Goal: Information Seeking & Learning: Learn about a topic

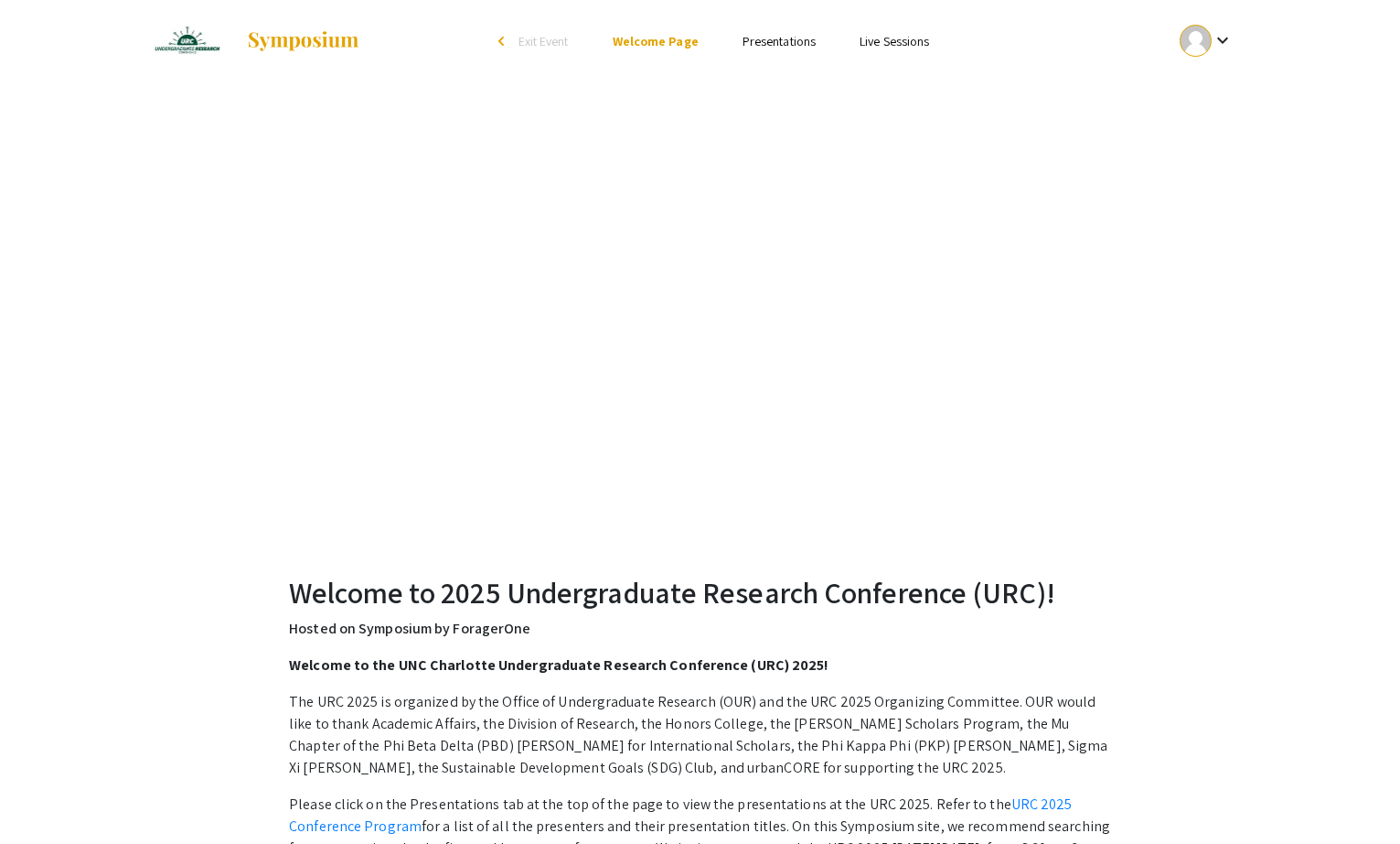
click at [758, 42] on link "Presentations" at bounding box center [779, 40] width 73 height 17
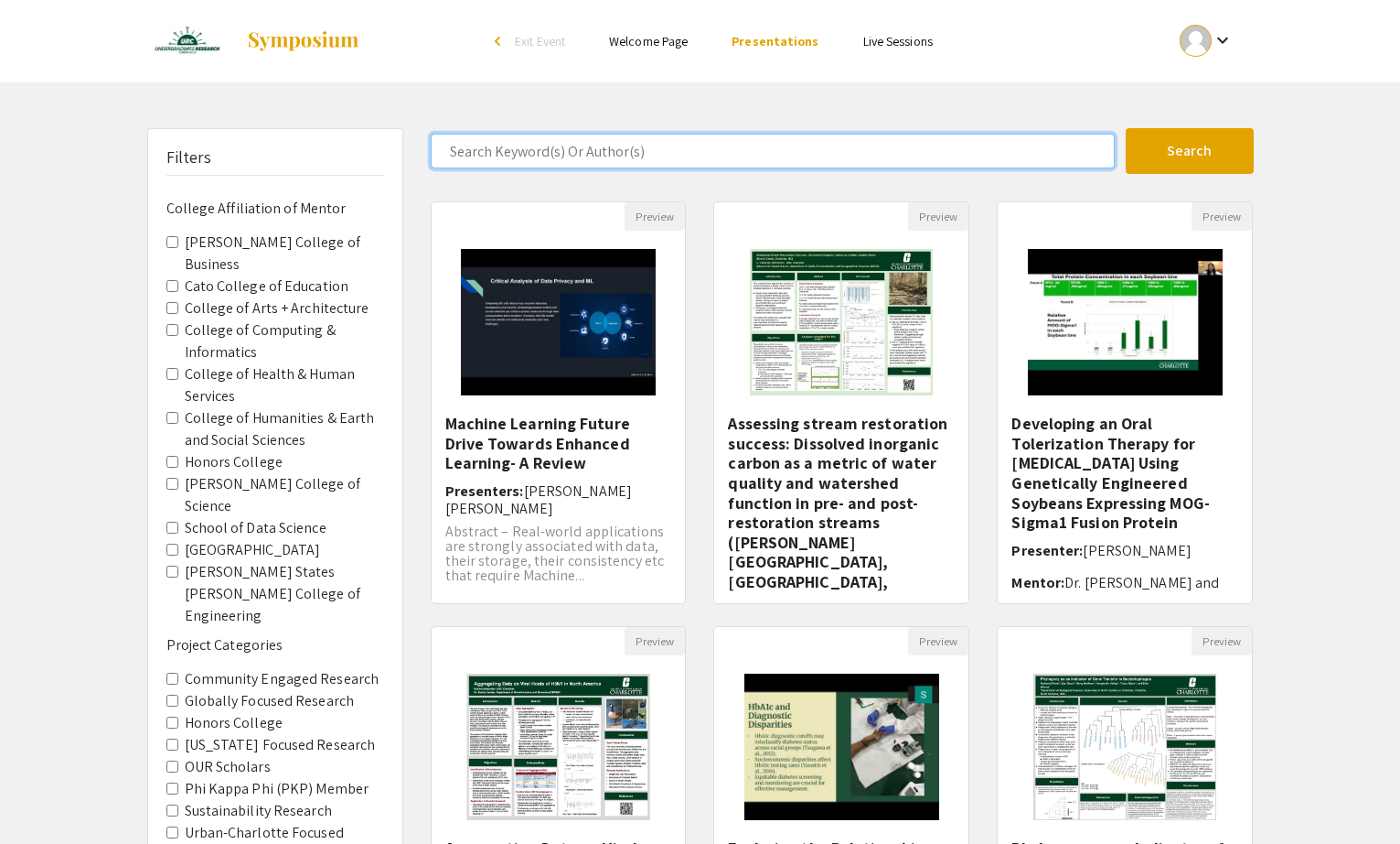
click at [676, 154] on input "Search Keyword(s) Or Author(s)" at bounding box center [773, 150] width 684 height 35
type input "dylan"
click at [1126, 128] on button "Search" at bounding box center [1190, 151] width 128 height 45
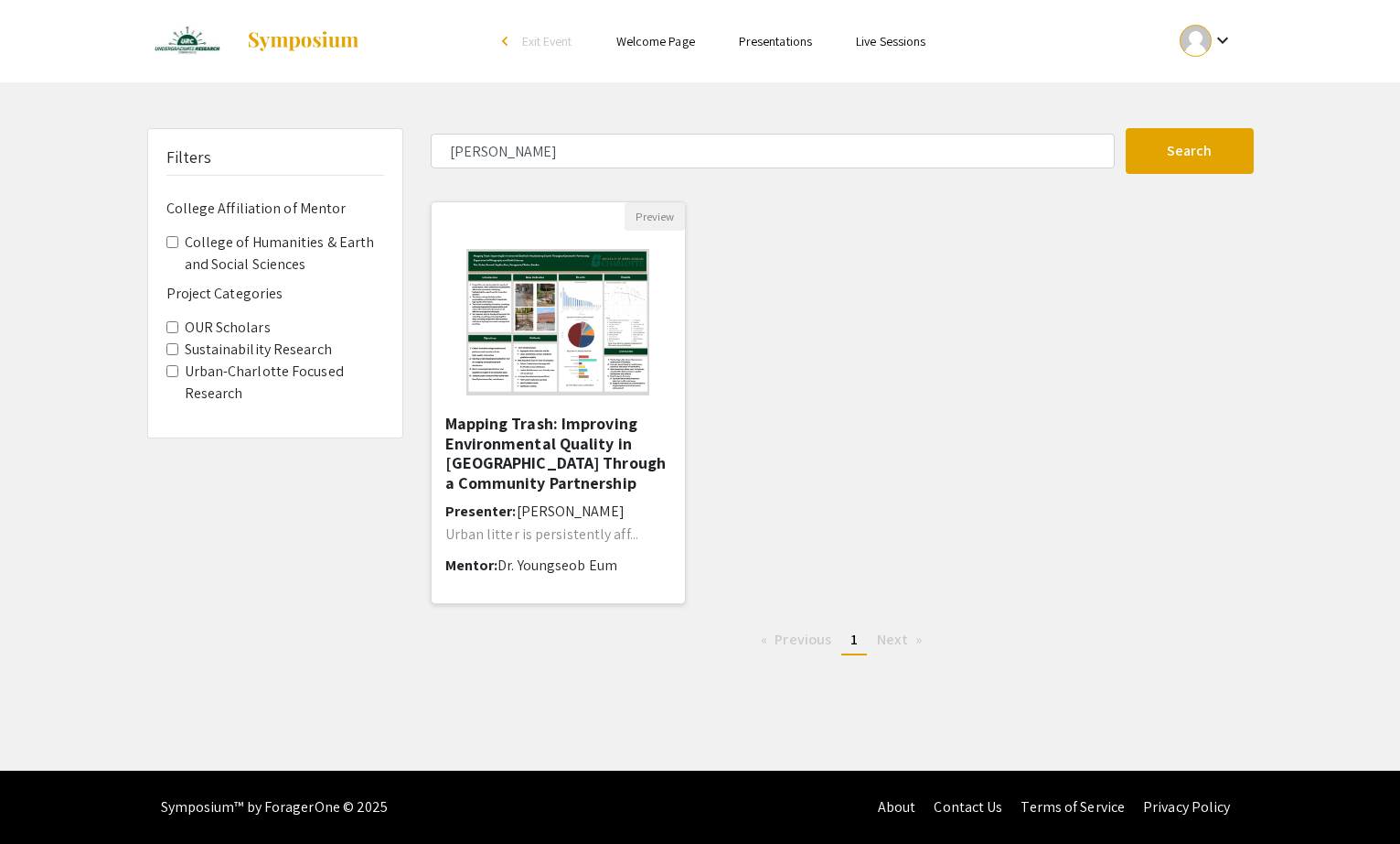
click at [580, 340] on img at bounding box center [557, 322] width 219 height 183
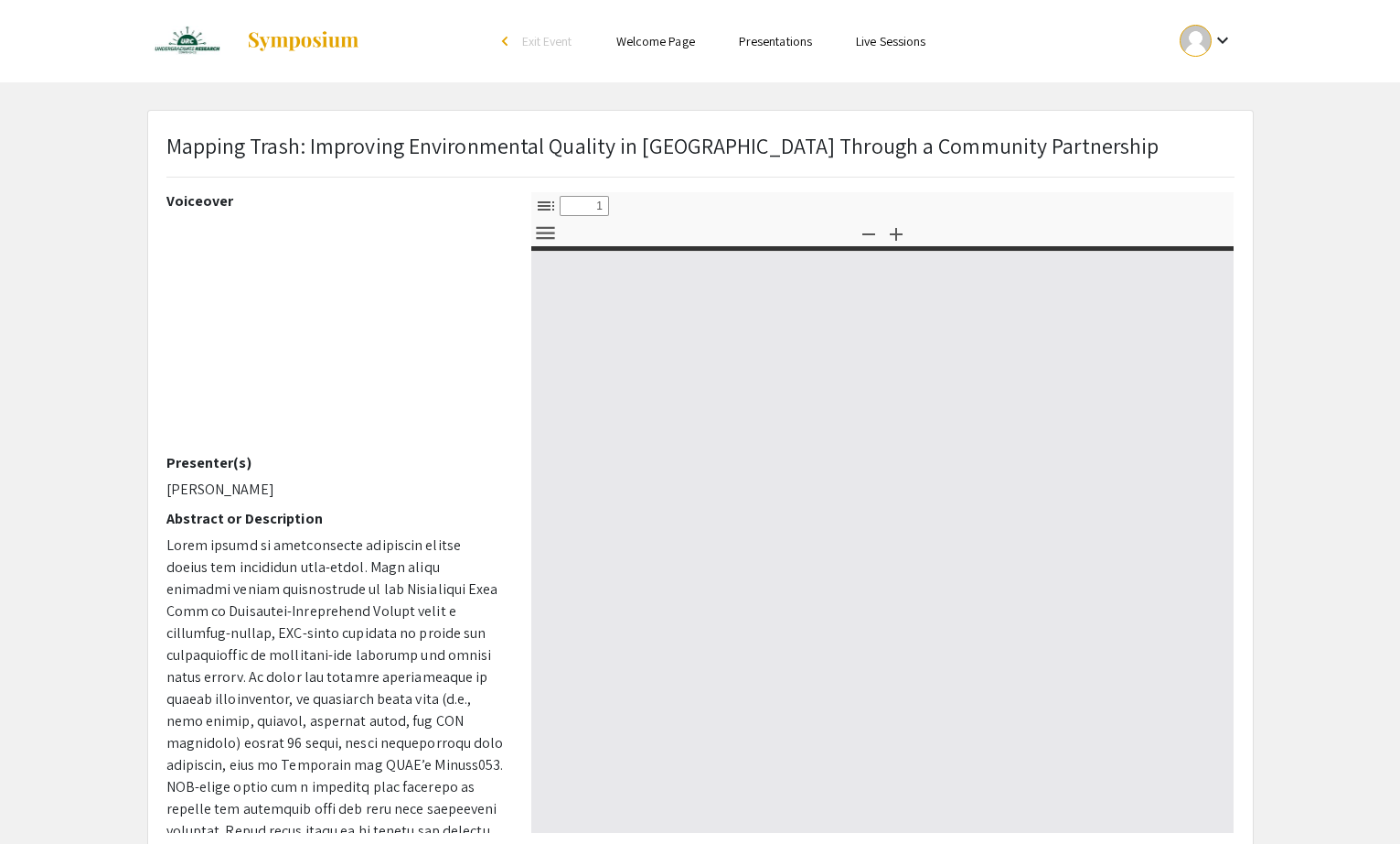
select select "custom"
type input "0"
select select "custom"
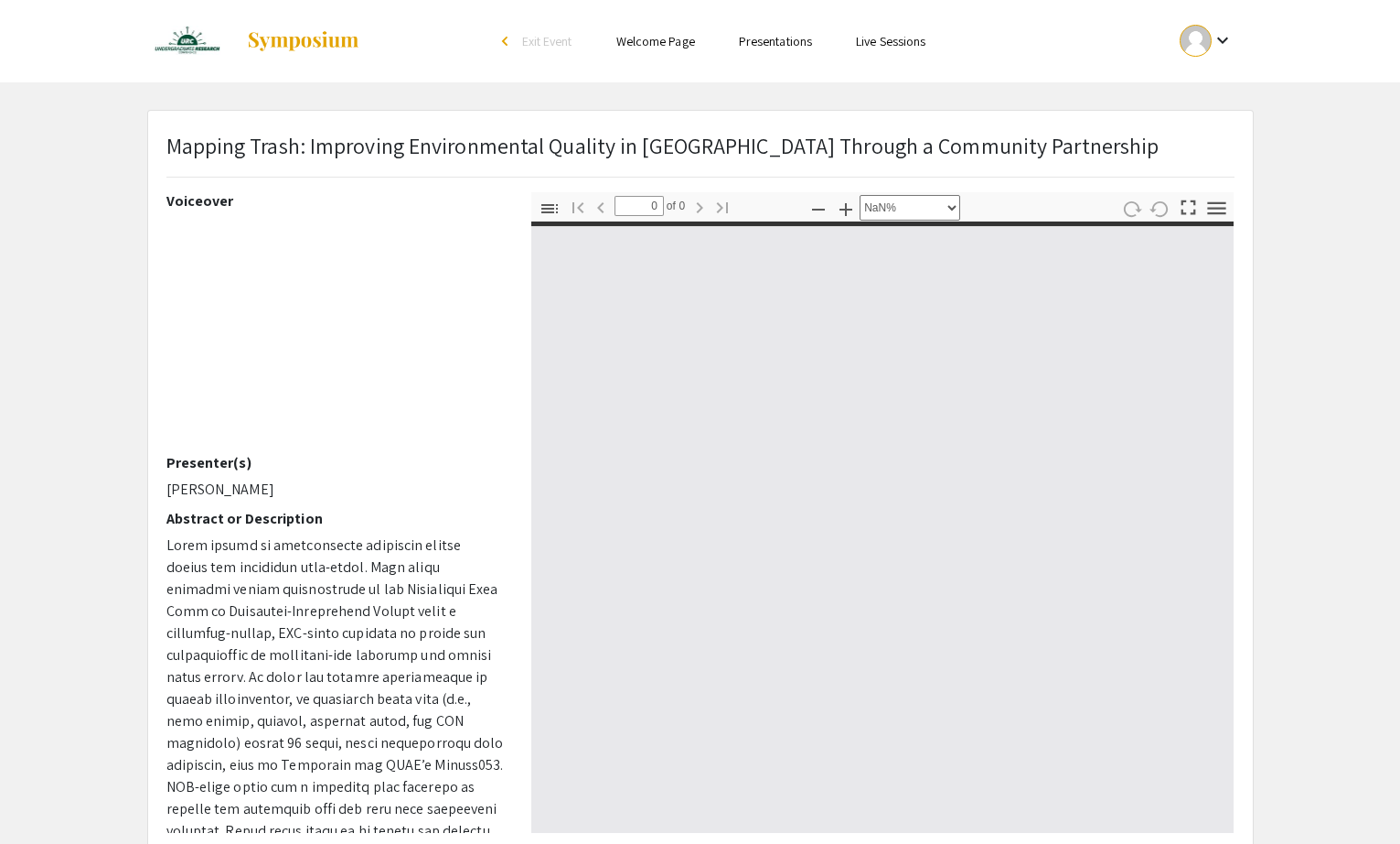
type input "1"
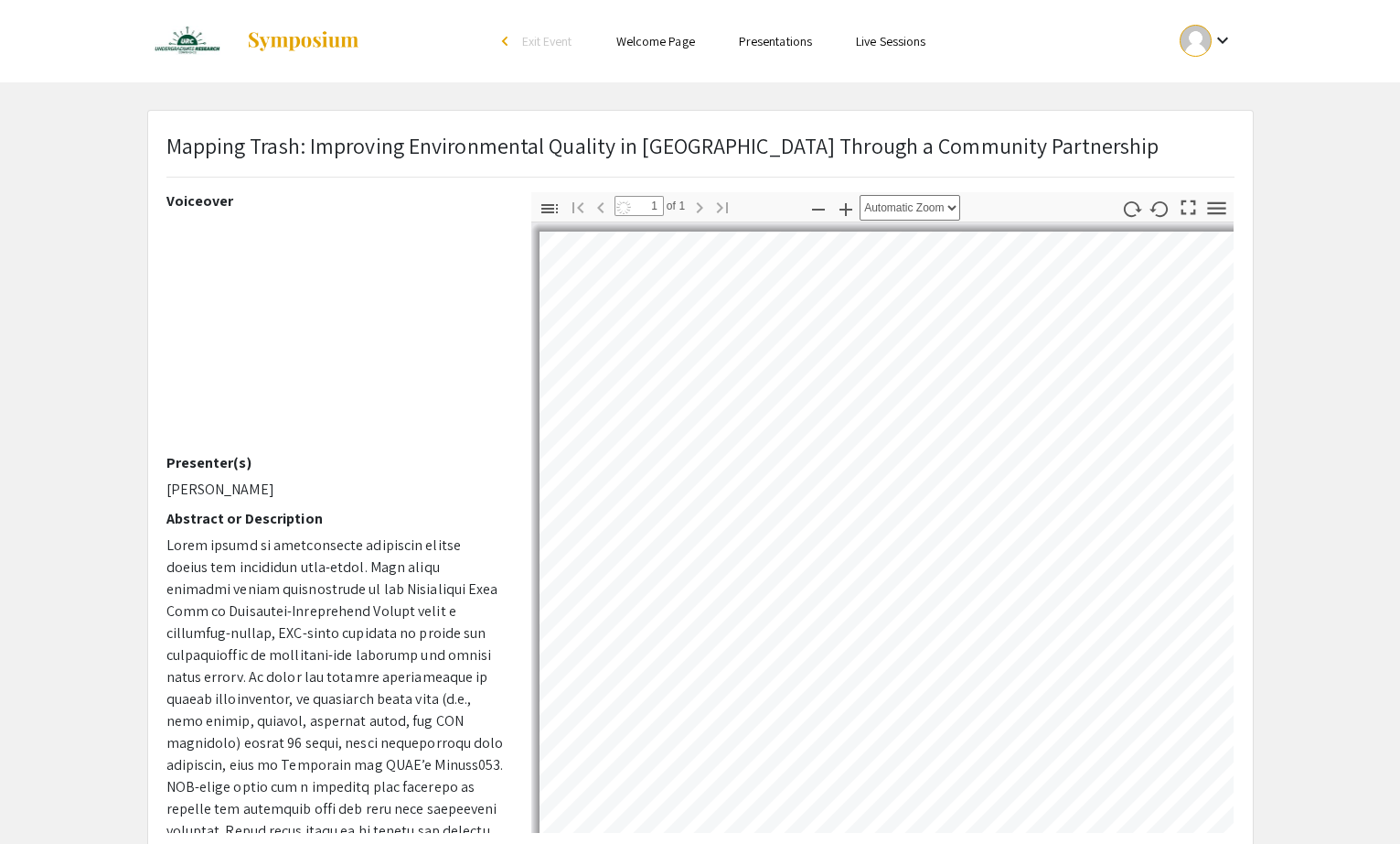
select select "auto"
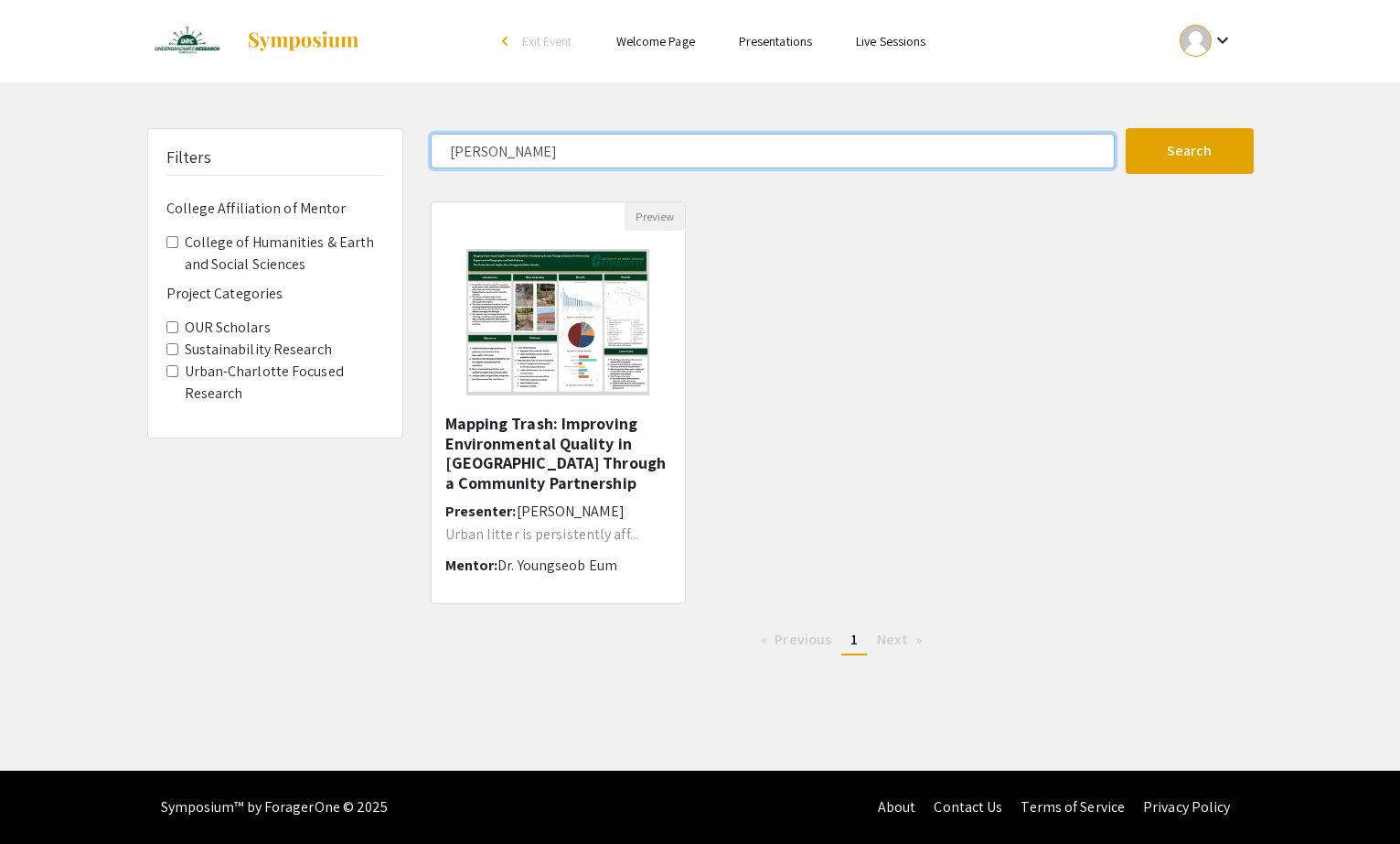
click at [737, 165] on input "dylan" at bounding box center [773, 150] width 684 height 35
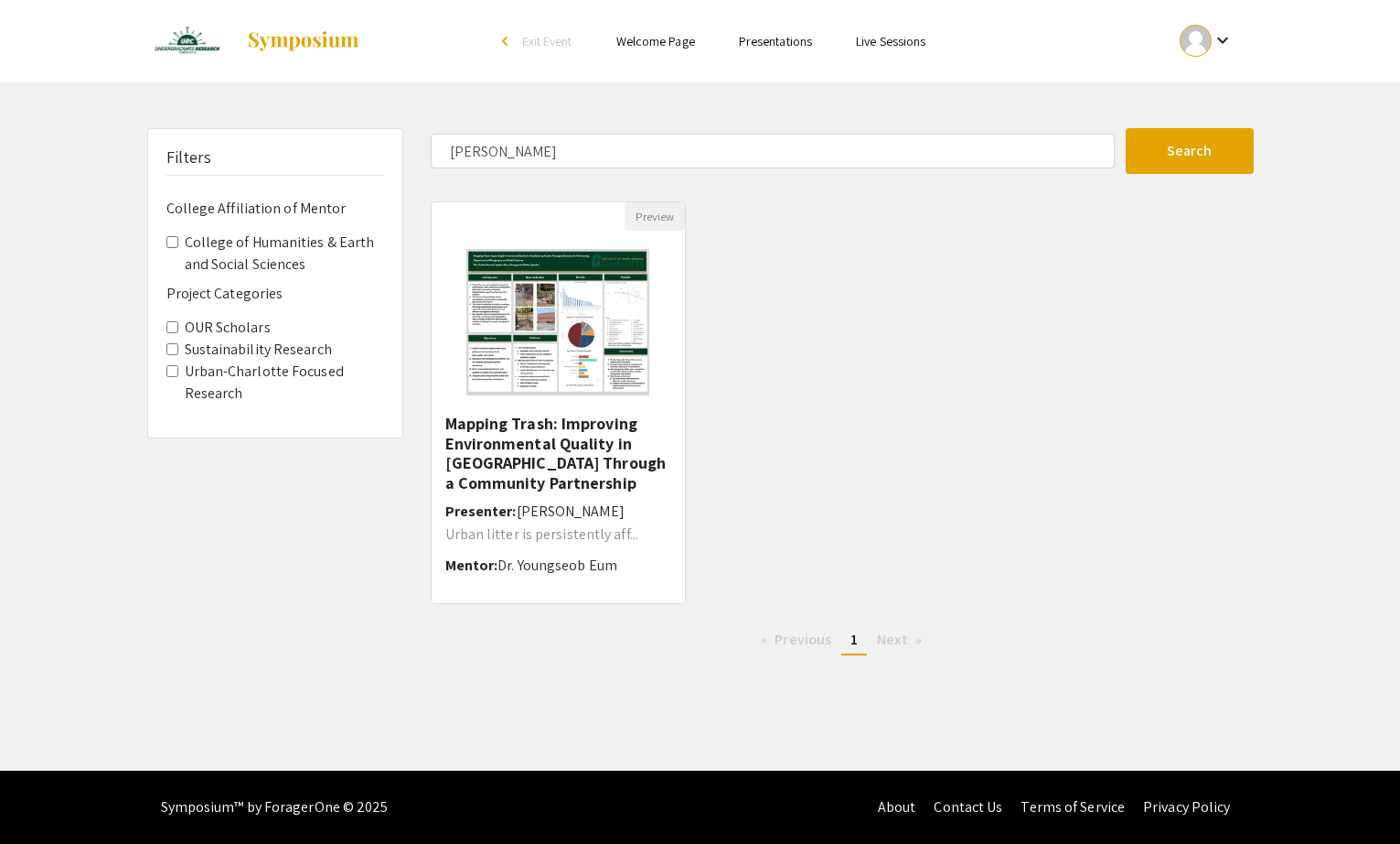
click at [766, 287] on div "Preview Mapping Trash: Improving Environmental Quality in Mecklenburg County Th…" at bounding box center [843, 414] width 850 height 424
click at [881, 375] on div "Preview Mapping Trash: Improving Environmental Quality in Mecklenburg County Th…" at bounding box center [843, 414] width 850 height 424
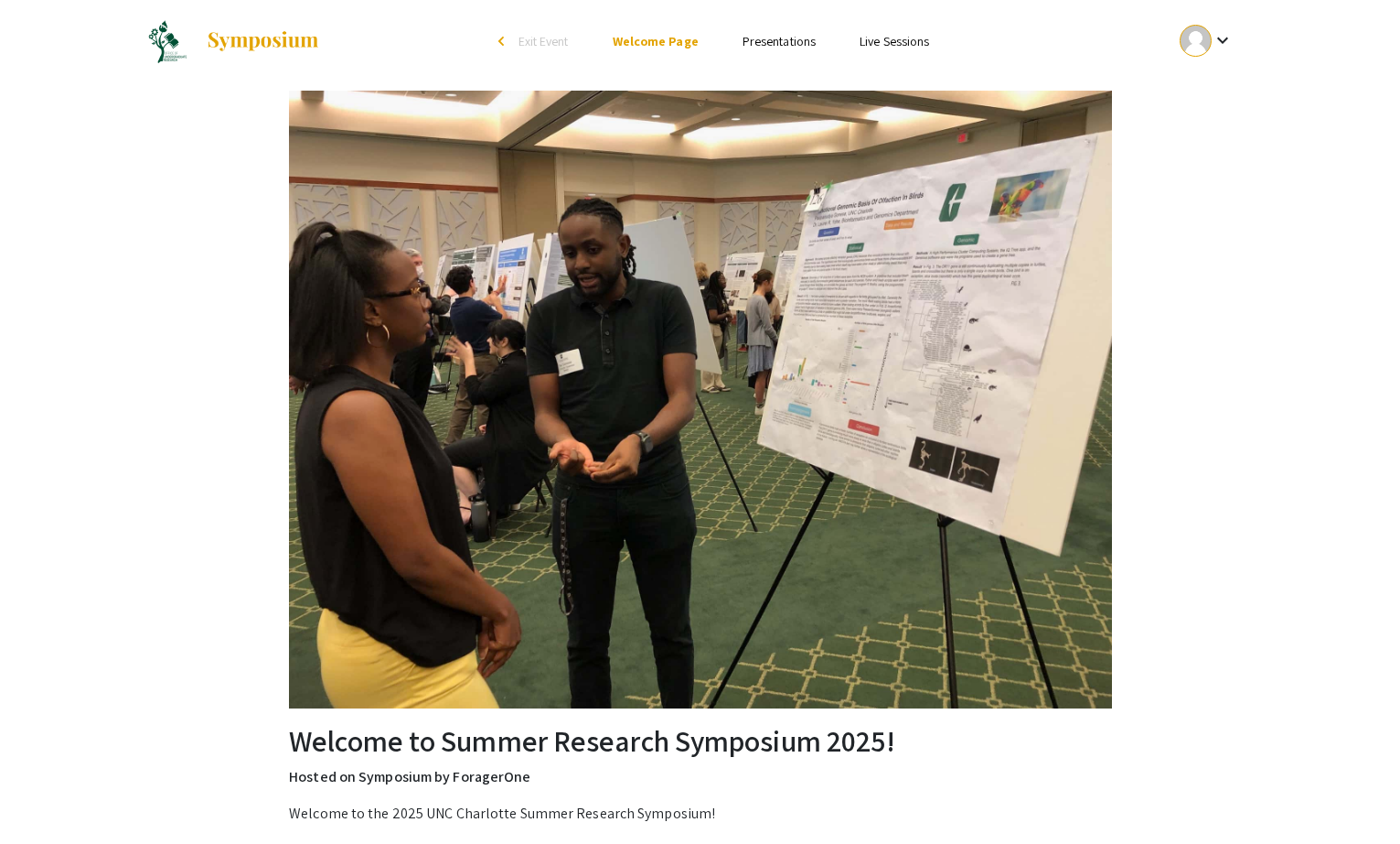
click at [791, 39] on link "Presentations" at bounding box center [779, 40] width 73 height 17
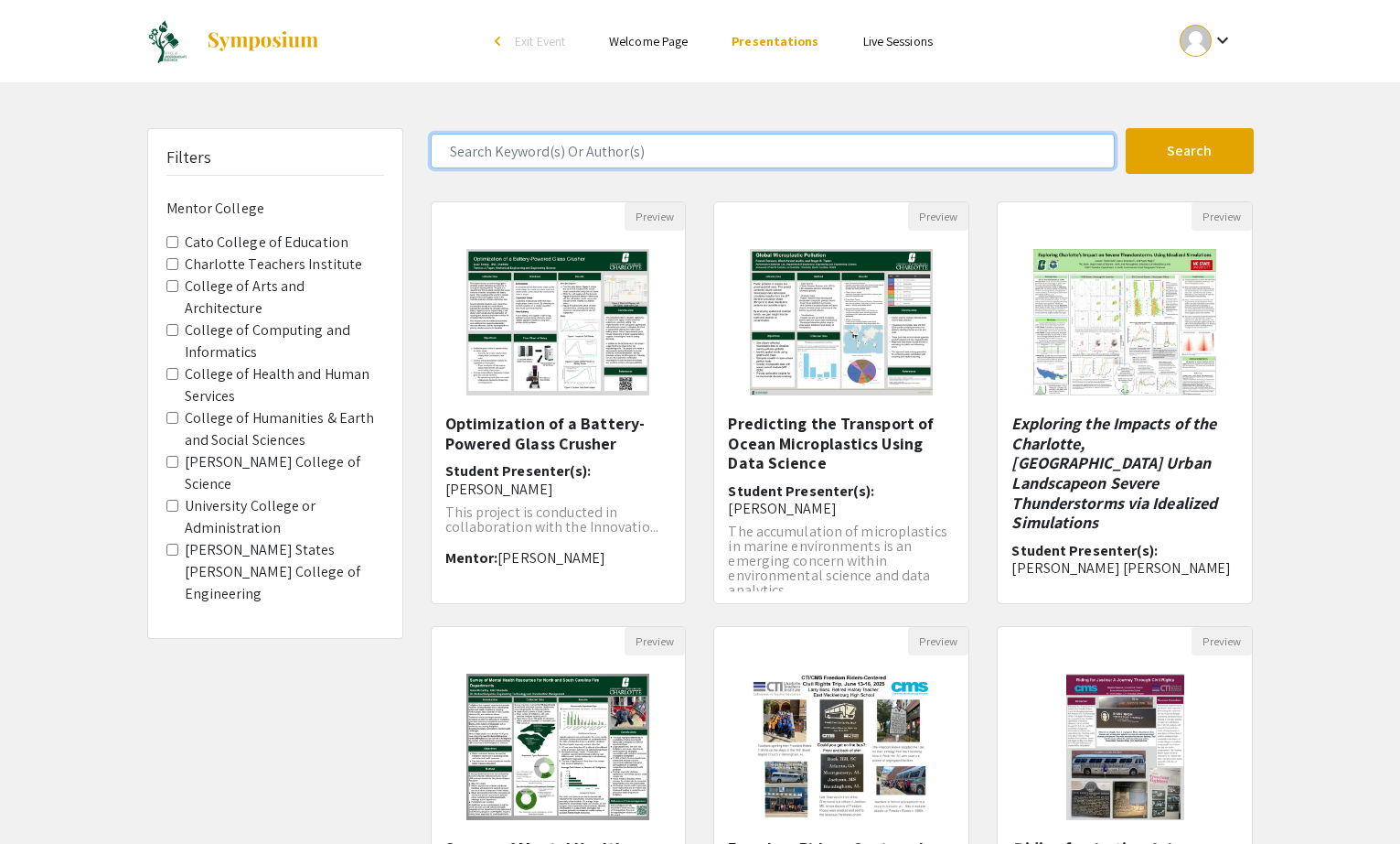
click at [669, 158] on input "Search Keyword(s) Or Author(s)" at bounding box center [773, 150] width 684 height 35
type input "[PERSON_NAME]"
click at [1126, 128] on button "Search" at bounding box center [1190, 151] width 128 height 45
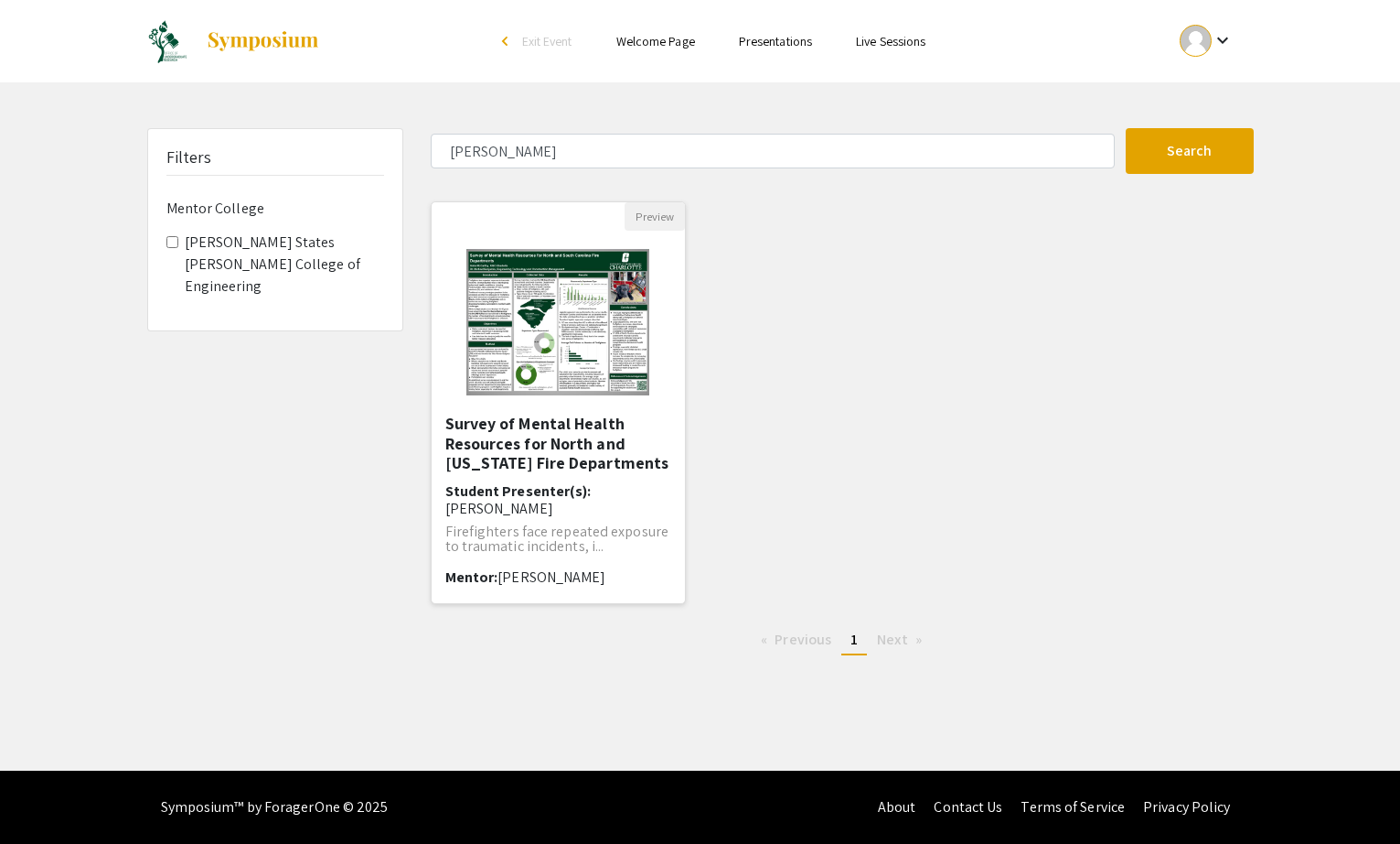
click at [572, 367] on img "Open Presentation <p>Survey of Mental Health Resources for North and South Caro…" at bounding box center [557, 322] width 219 height 183
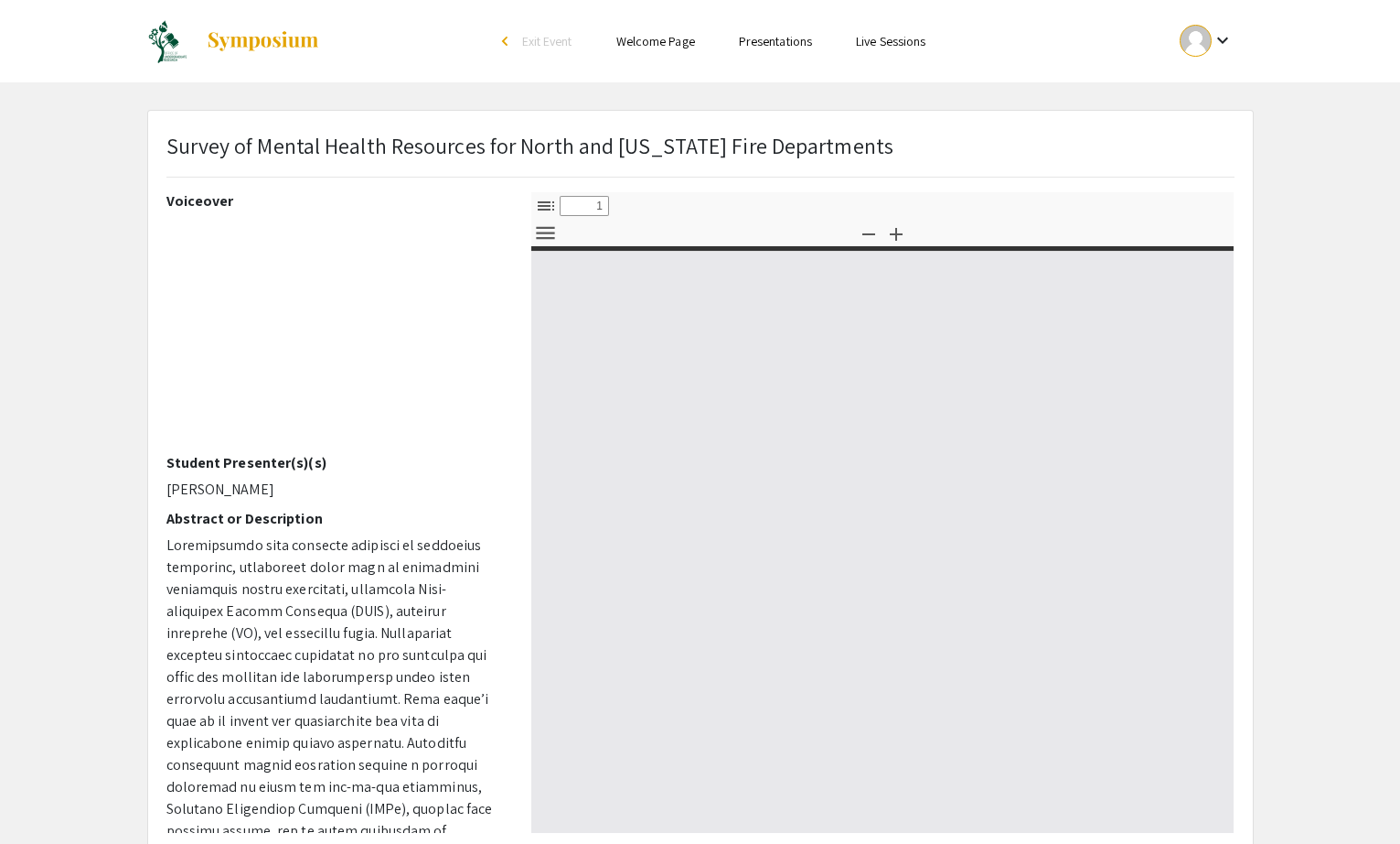
select select "custom"
type input "0"
select select "custom"
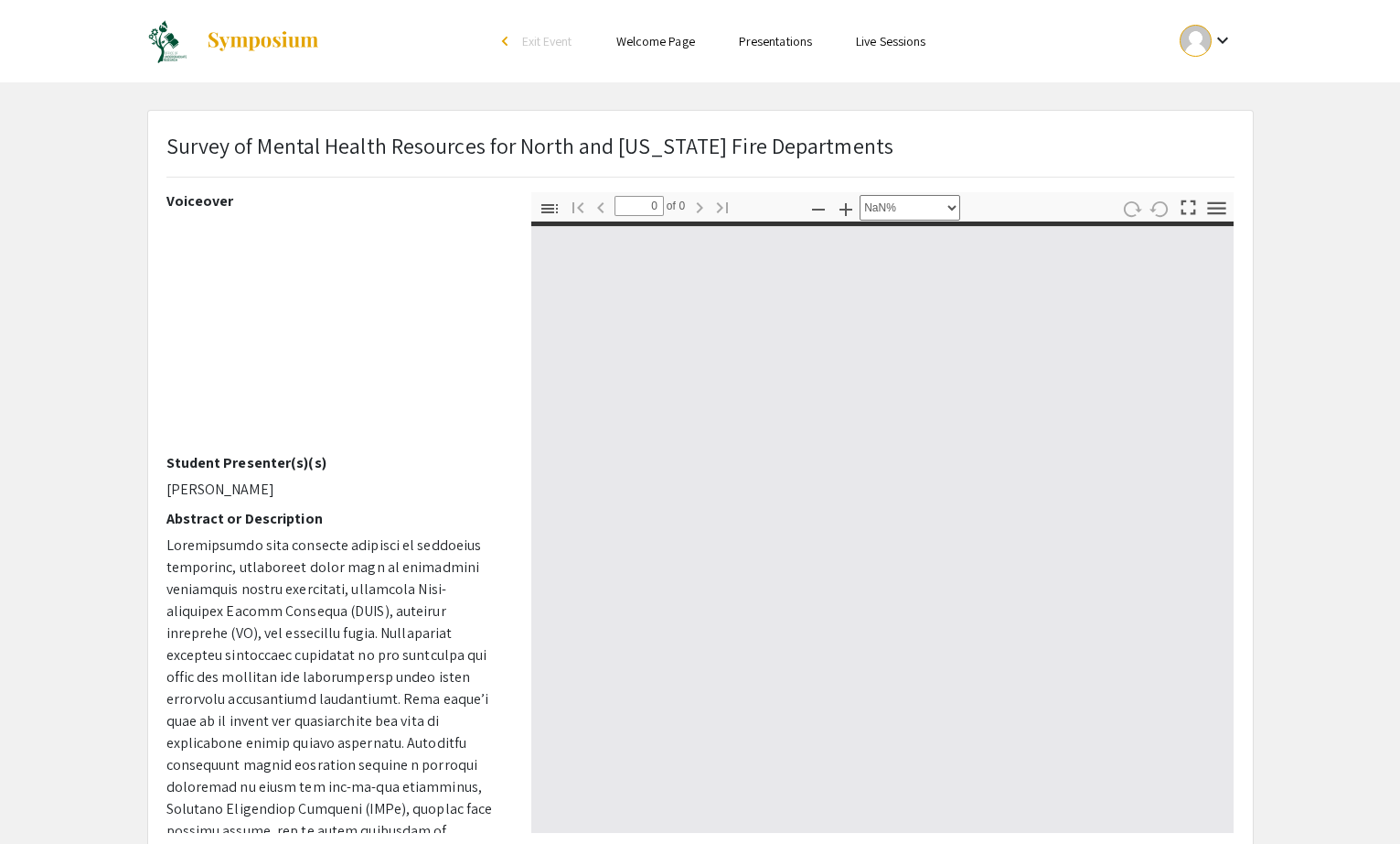
type input "1"
select select "auto"
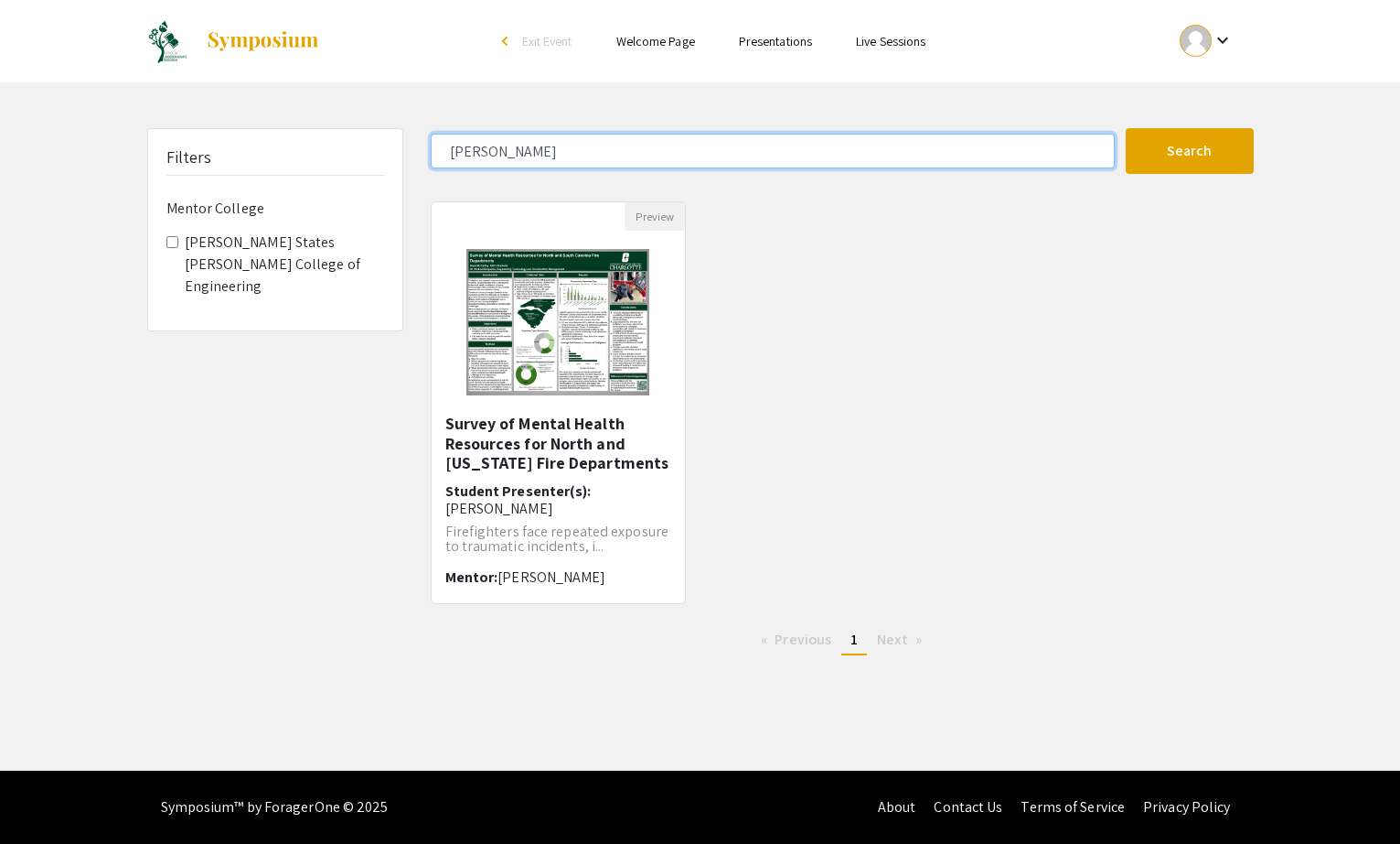
click at [609, 133] on input "[PERSON_NAME]" at bounding box center [773, 150] width 684 height 35
type input "cloud"
click at [1126, 128] on button "Search" at bounding box center [1190, 151] width 128 height 45
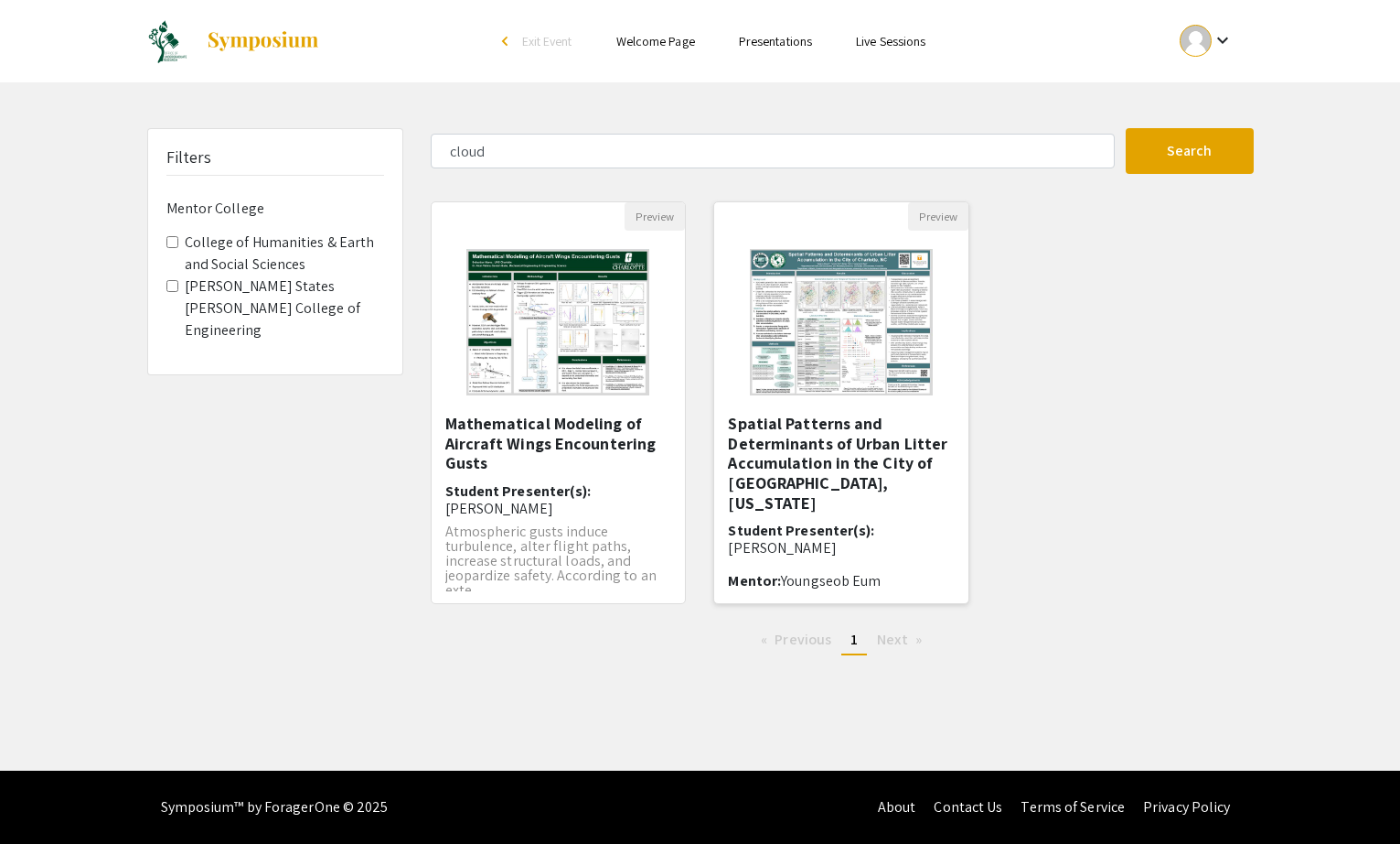
click at [814, 445] on h5 "Spatial Patterns and Determinants of Urban Litter Accumulation in the City of […" at bounding box center [842, 463] width 227 height 99
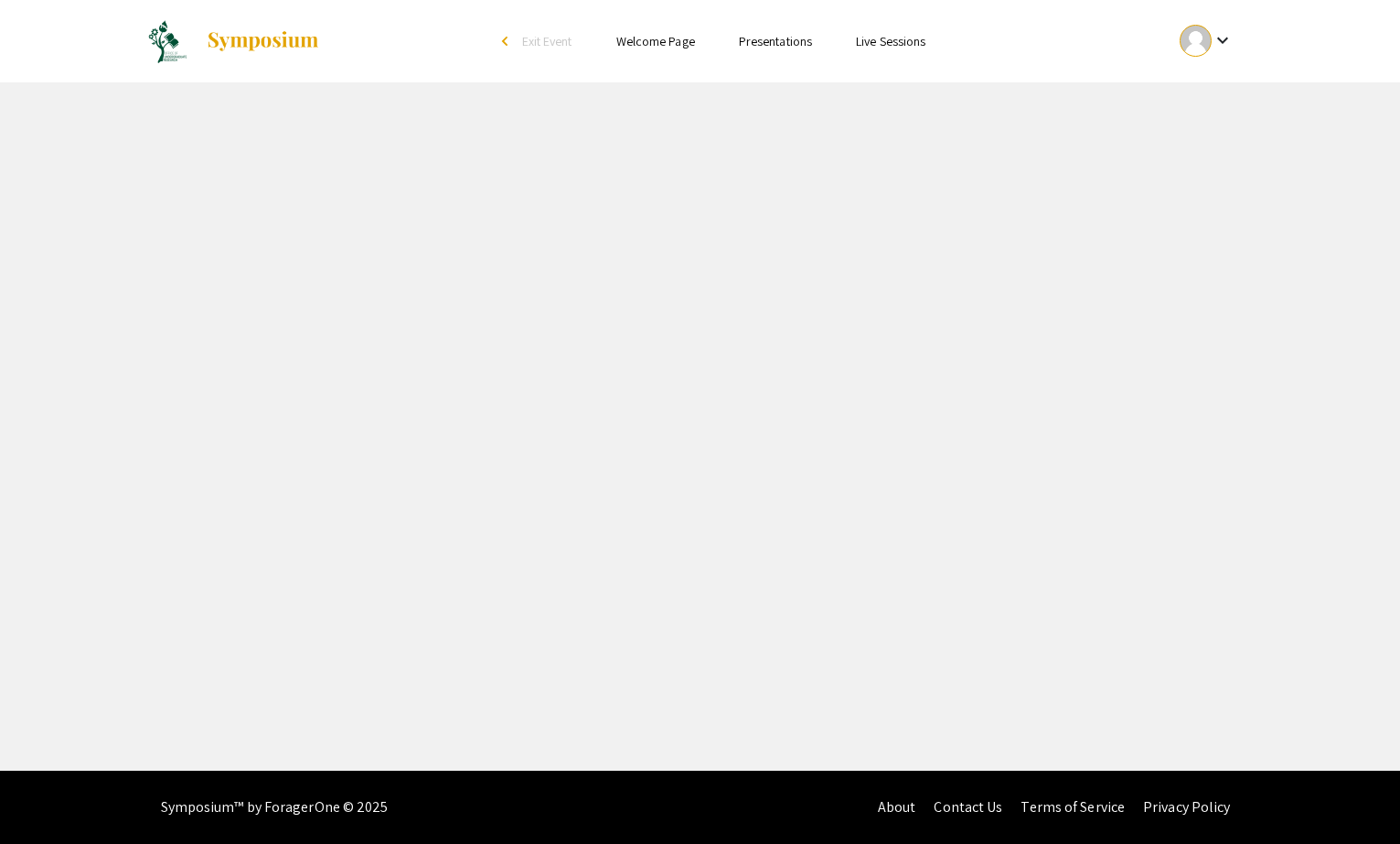
select select "custom"
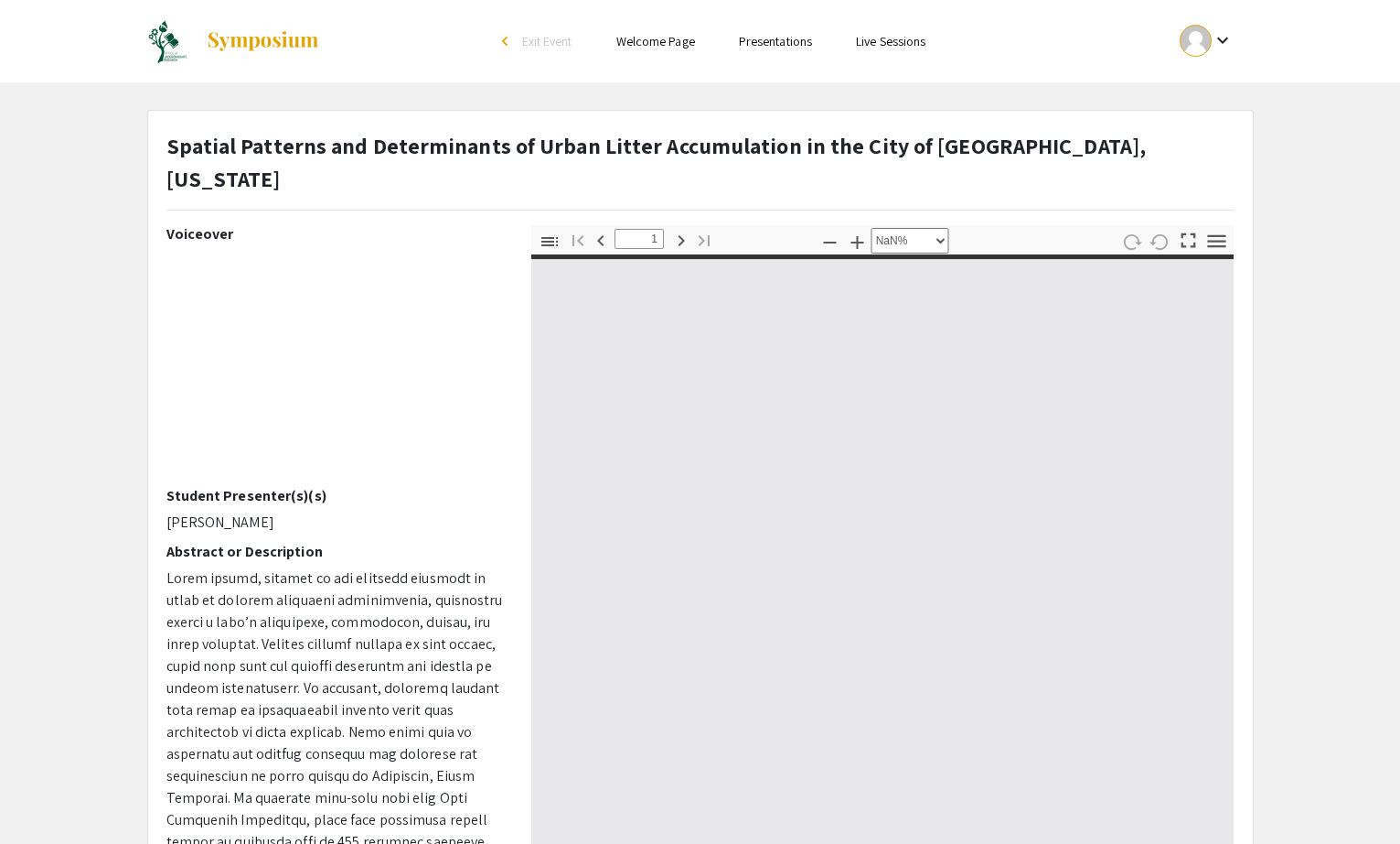
type input "0"
select select "custom"
type input "1"
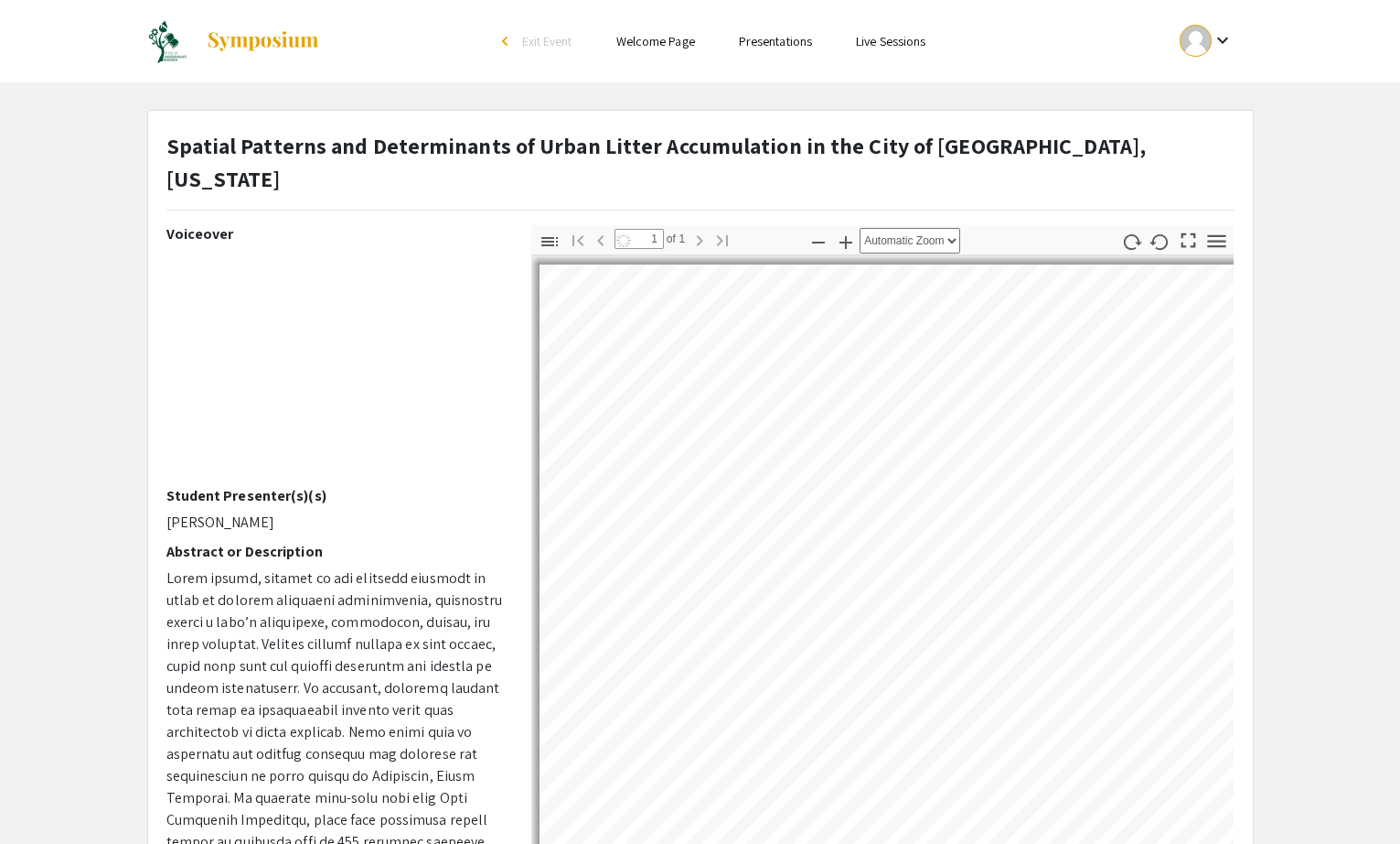
select select "auto"
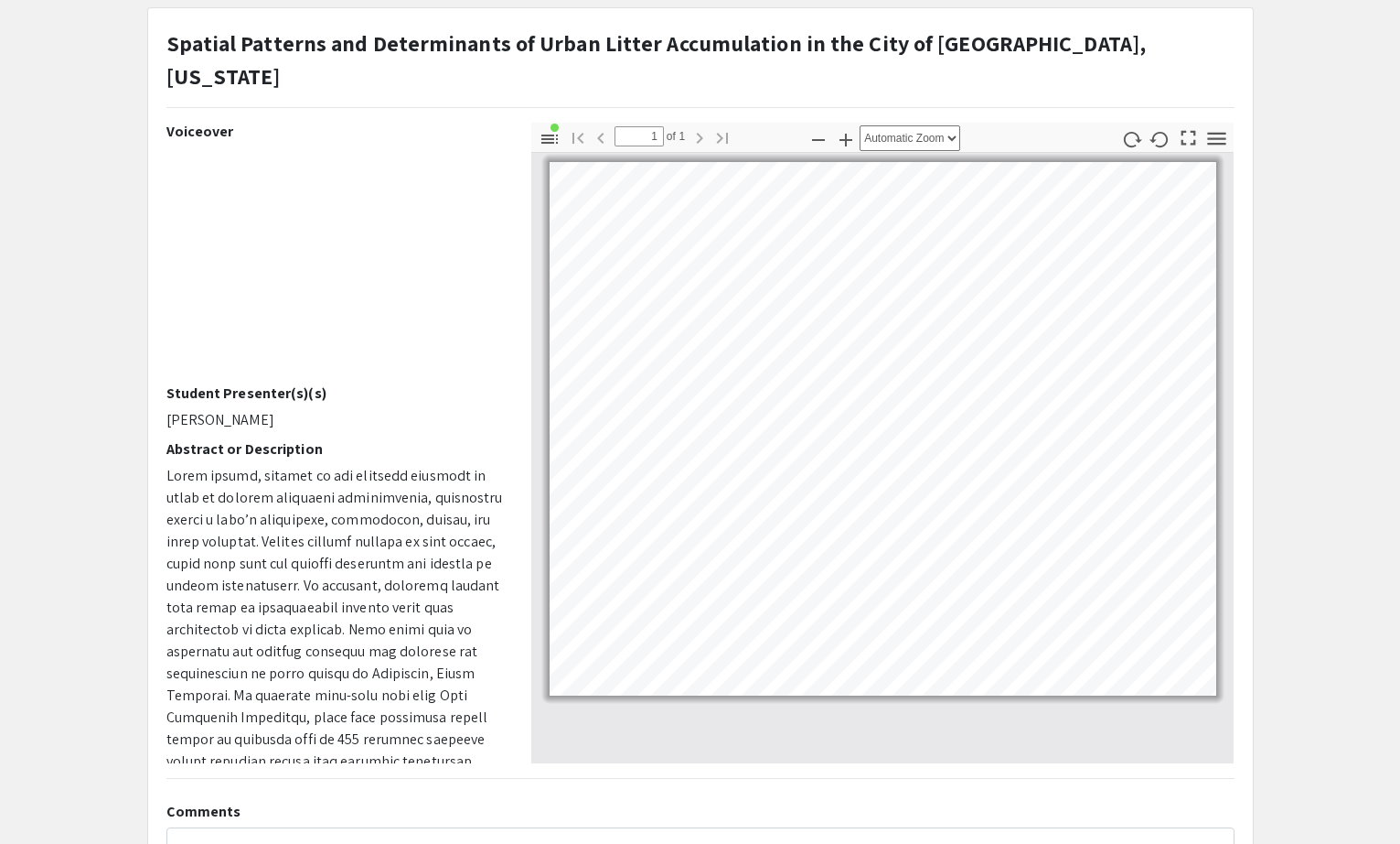
scroll to position [6, 0]
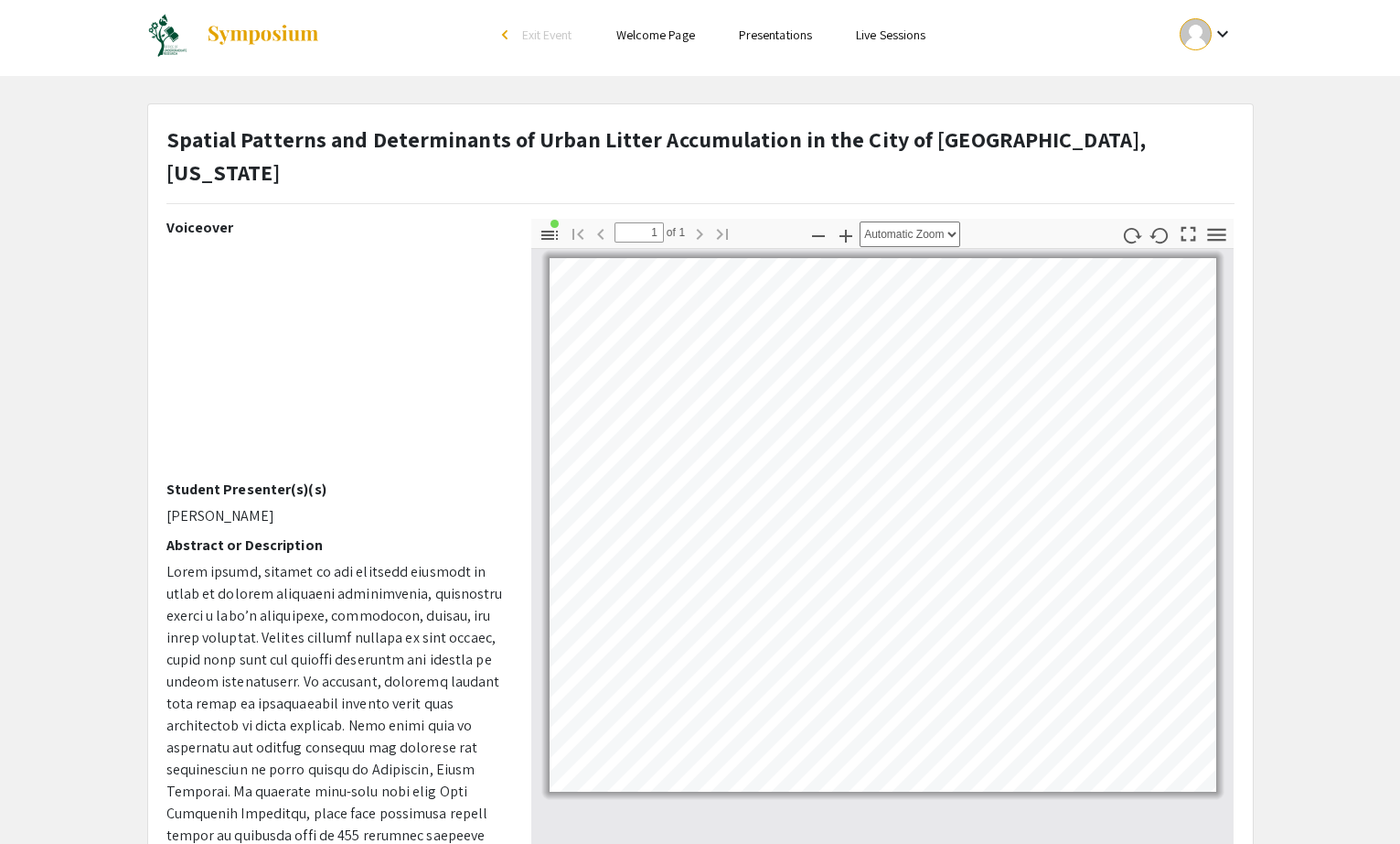
click at [1319, 130] on app-presentation "Spatial Patterns and Determinants of Urban Litter Accumulation in the [GEOGRAPH…" at bounding box center [700, 582] width 1400 height 958
